Goal: Check status: Check status

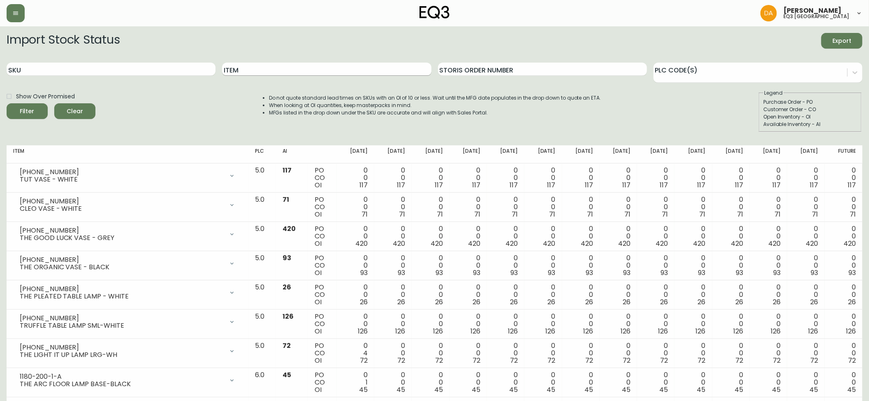
click at [239, 73] on input "Item" at bounding box center [326, 69] width 209 height 13
type input "[GEOGRAPHIC_DATA]"
click at [7, 103] on button "Filter" at bounding box center [27, 111] width 41 height 16
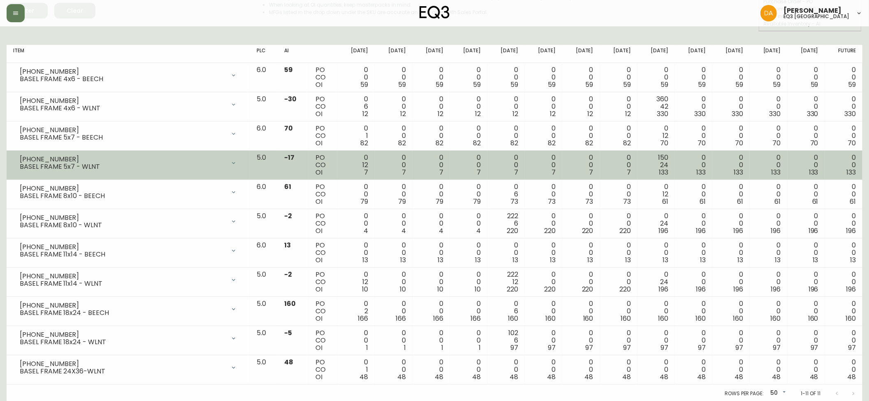
scroll to position [103, 0]
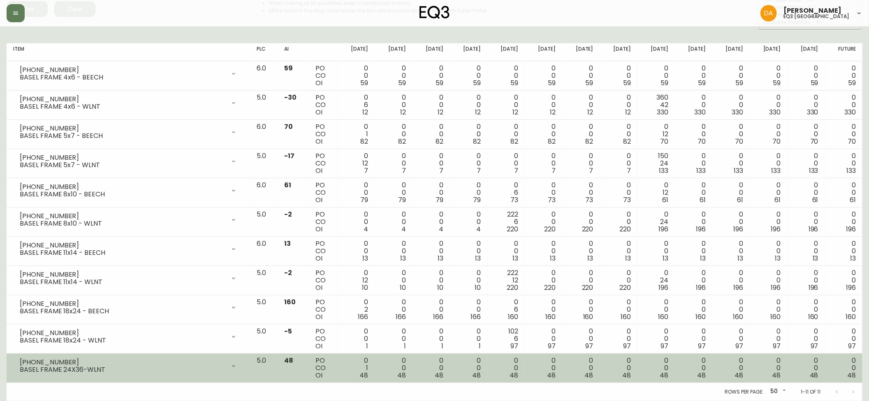
click at [368, 374] on div "0 1 48" at bounding box center [356, 368] width 24 height 22
